Goal: Task Accomplishment & Management: Use online tool/utility

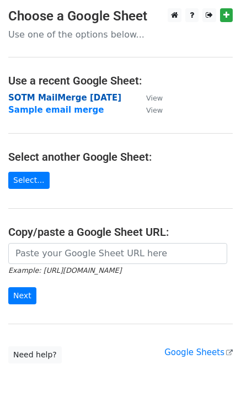
click at [122, 99] on strong "SOTM MailMerge [DATE]" at bounding box center [64, 98] width 113 height 10
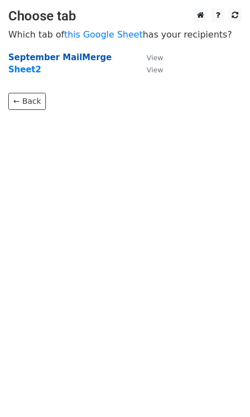
click at [36, 59] on strong "September MailMerge" at bounding box center [59, 57] width 103 height 10
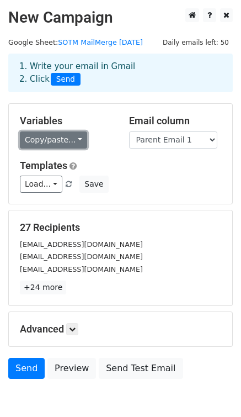
click at [59, 149] on link "Copy/paste..." at bounding box center [53, 140] width 67 height 17
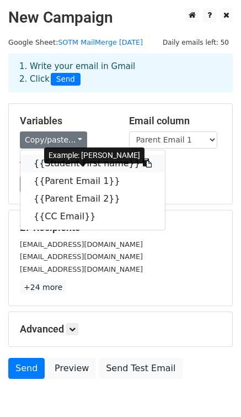
click at [56, 172] on link "{{Student First name}}" at bounding box center [92, 164] width 145 height 18
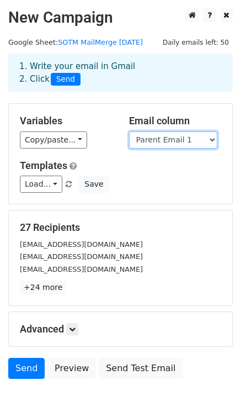
click at [152, 149] on select "Student First name Parent Email 1 Parent Email 2 CC Email" at bounding box center [173, 140] width 88 height 17
select select "CC Email"
click at [129, 144] on select "Student First name Parent Email 1 Parent Email 2 CC Email" at bounding box center [173, 140] width 88 height 17
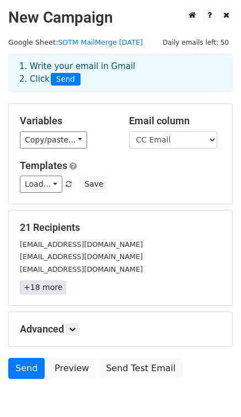
click at [46, 295] on link "+18 more" at bounding box center [43, 288] width 46 height 14
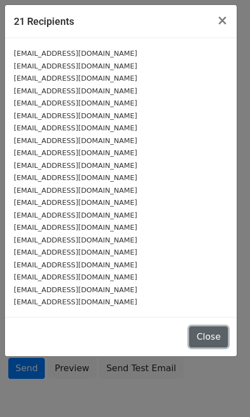
click at [207, 336] on button "Close" at bounding box center [208, 337] width 39 height 21
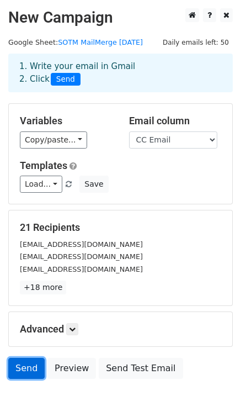
click at [27, 379] on link "Send" at bounding box center [26, 368] width 36 height 21
